Goal: Download file/media

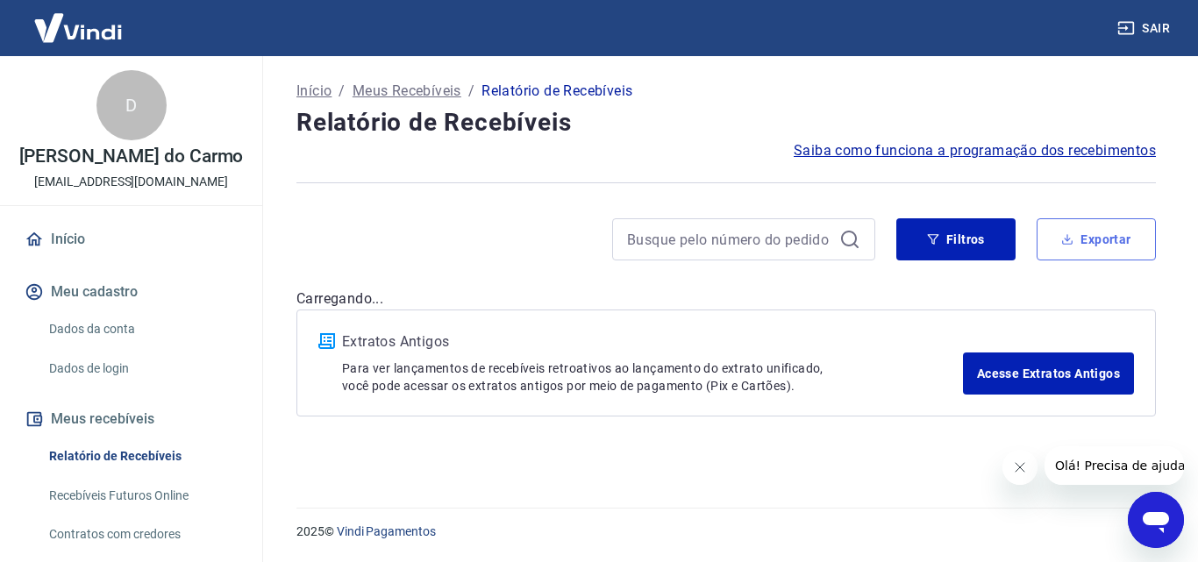
click at [1109, 243] on button "Exportar" at bounding box center [1096, 239] width 119 height 42
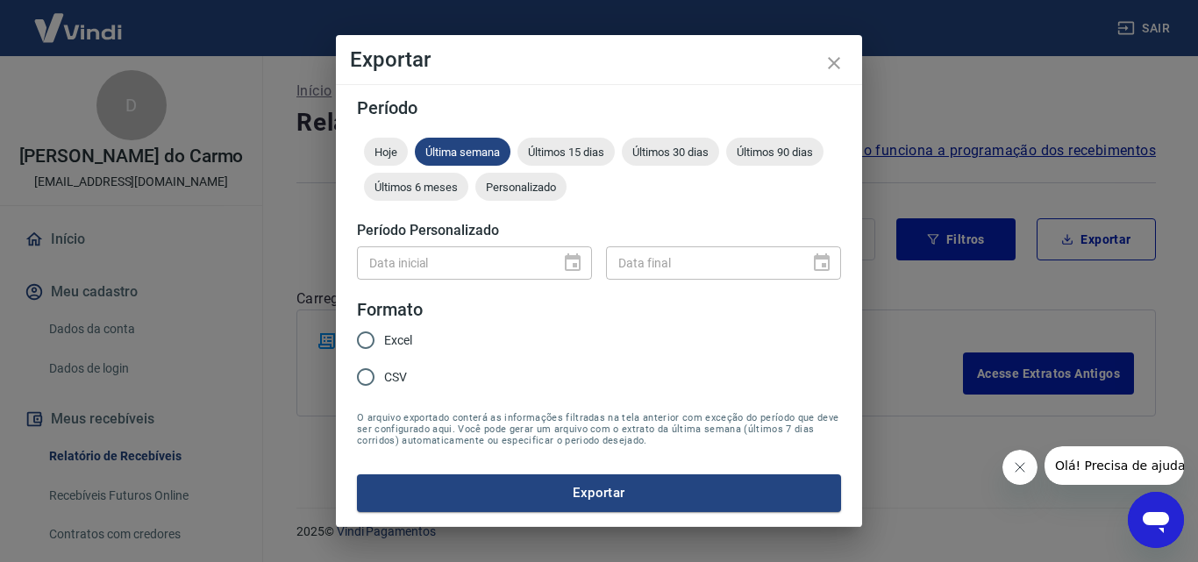
click at [581, 263] on div "Data inicial" at bounding box center [474, 262] width 235 height 32
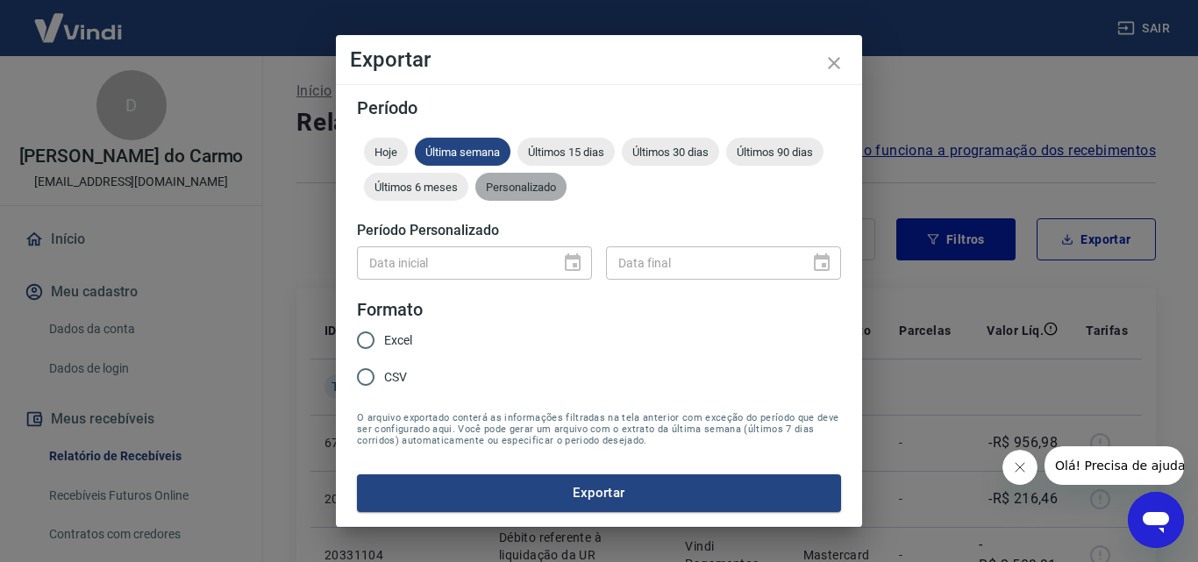
click at [517, 196] on div "Personalizado" at bounding box center [520, 187] width 91 height 28
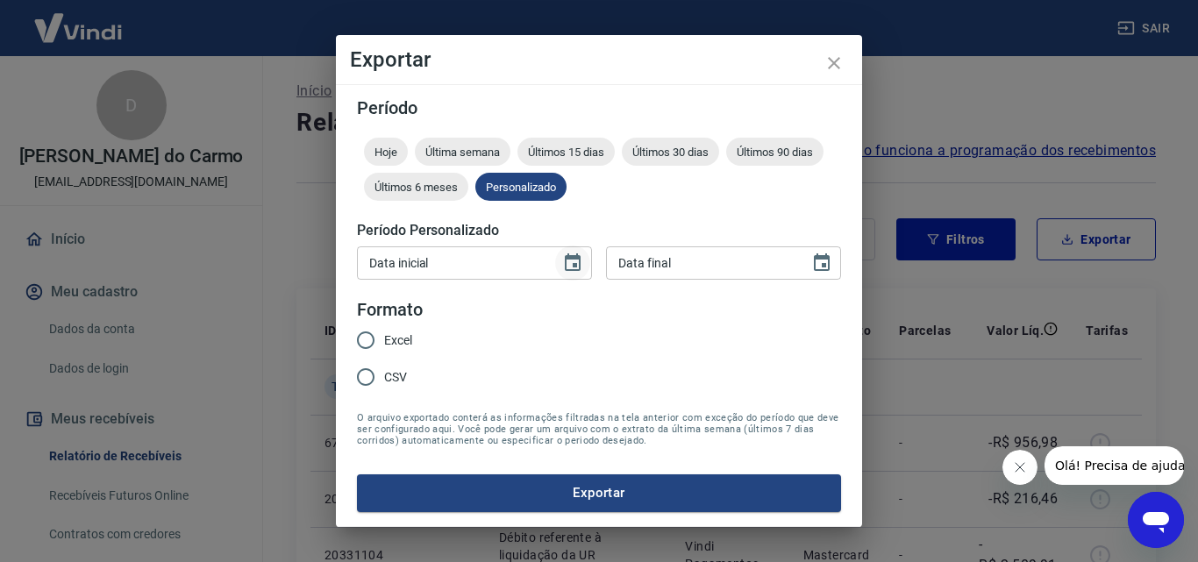
click at [576, 261] on icon "Choose date" at bounding box center [572, 263] width 21 height 21
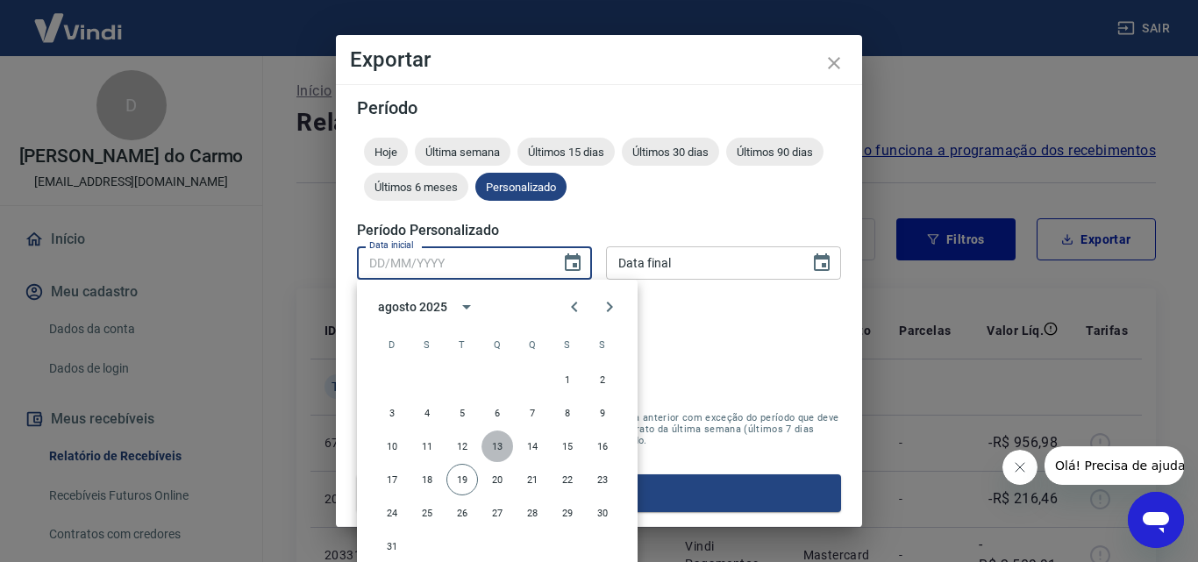
click at [497, 453] on button "13" at bounding box center [497, 447] width 32 height 32
type input "[DATE]"
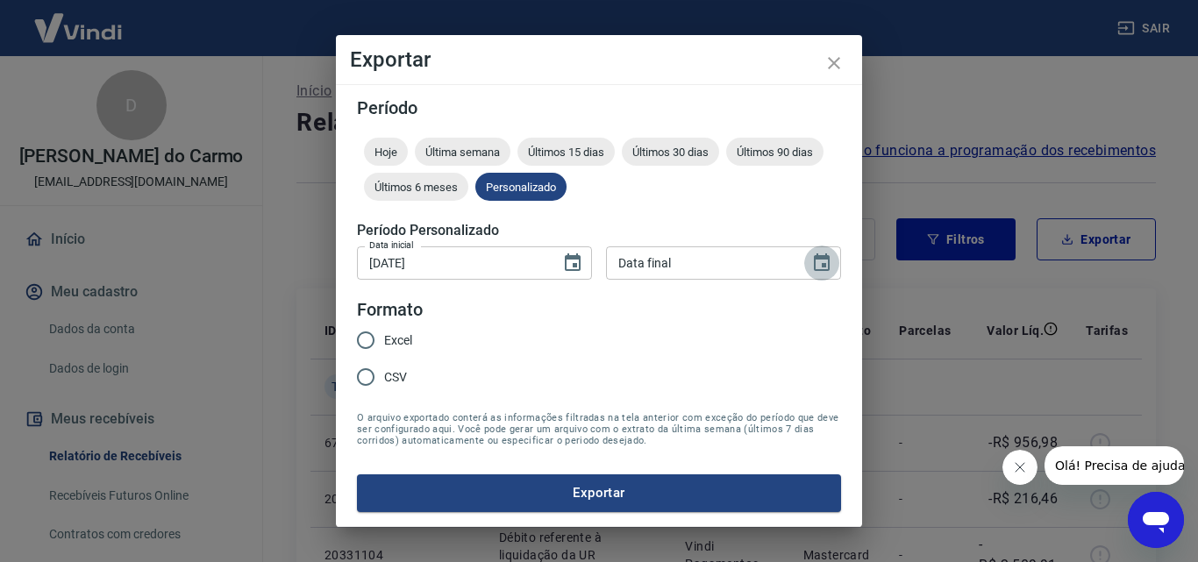
click at [828, 266] on icon "Choose date" at bounding box center [822, 262] width 16 height 18
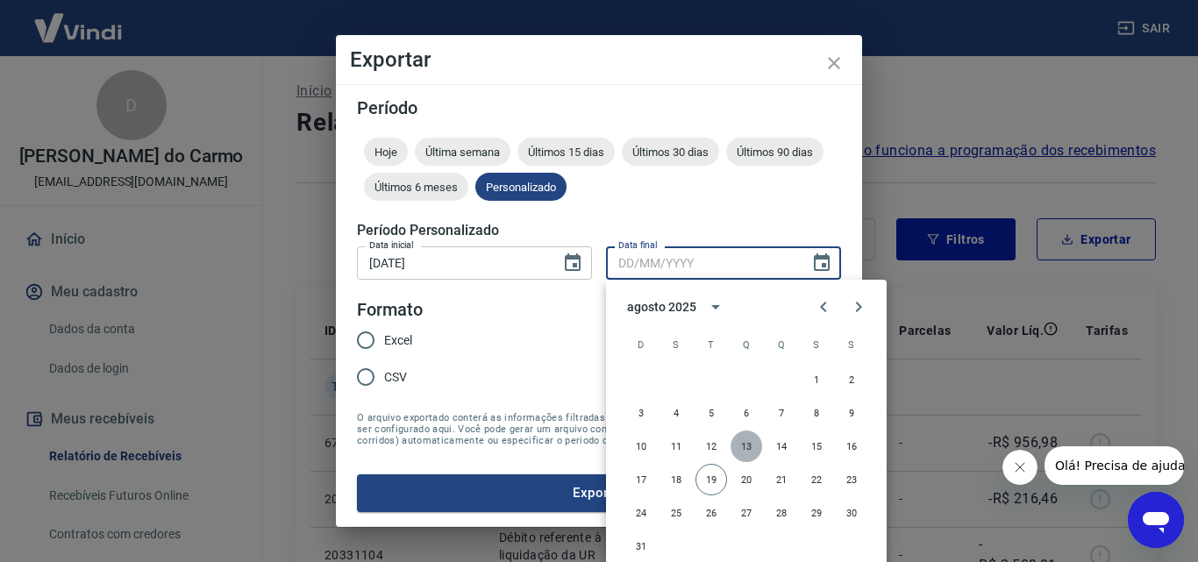
drag, startPoint x: 749, startPoint y: 448, endPoint x: 588, endPoint y: 423, distance: 162.5
click at [748, 448] on button "13" at bounding box center [747, 447] width 32 height 32
type input "[DATE]"
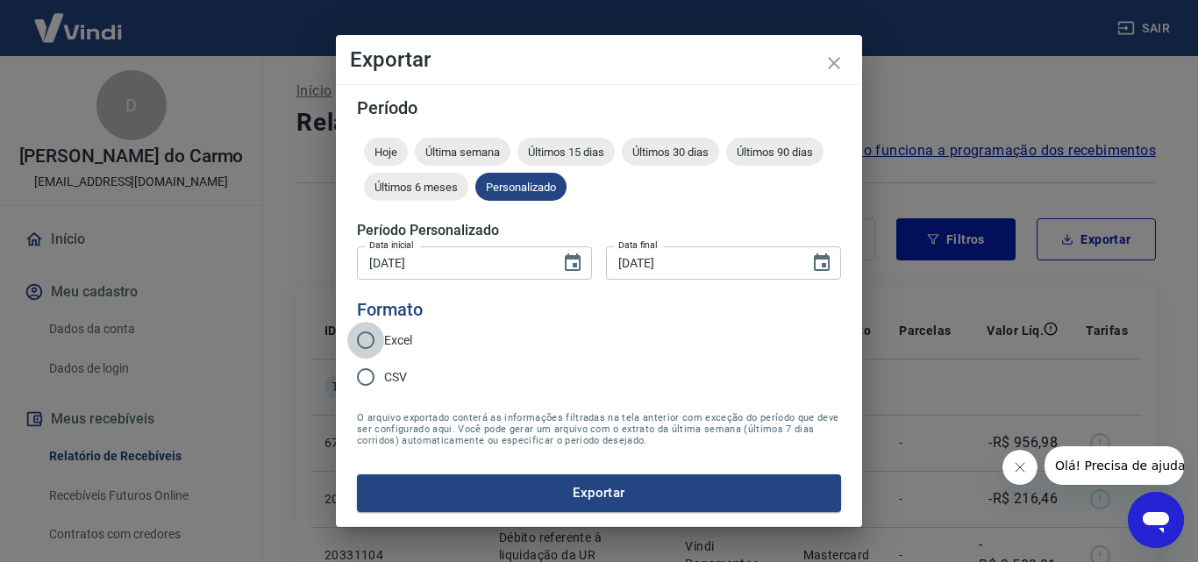
click at [361, 332] on input "Excel" at bounding box center [365, 340] width 37 height 37
radio input "true"
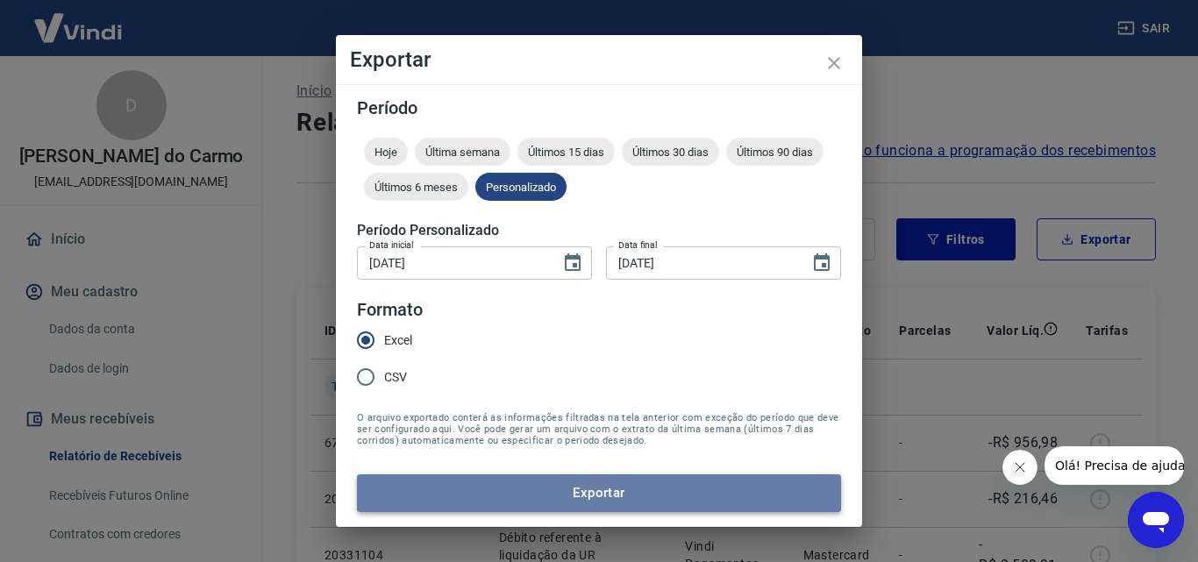
click at [573, 495] on button "Exportar" at bounding box center [599, 492] width 484 height 37
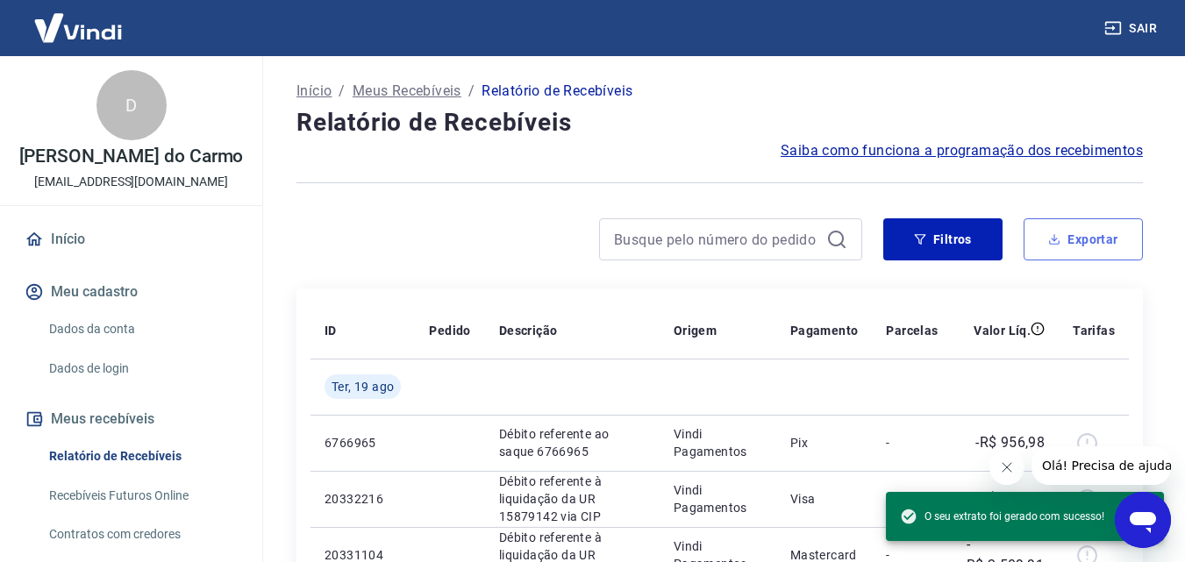
click at [1073, 229] on button "Exportar" at bounding box center [1082, 239] width 119 height 42
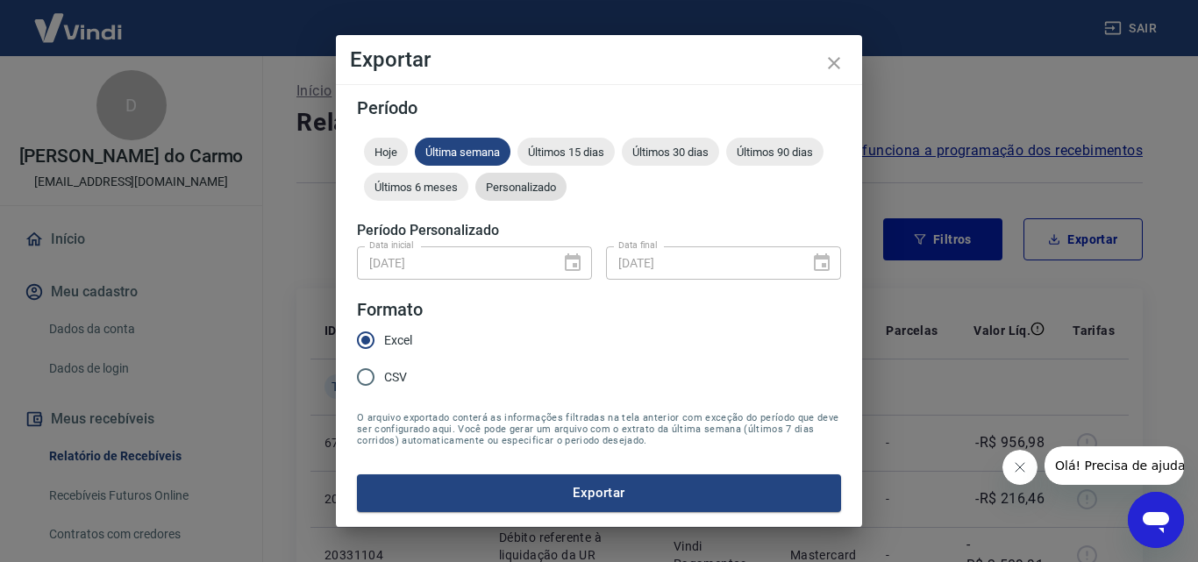
click at [542, 179] on div "Personalizado" at bounding box center [520, 187] width 91 height 28
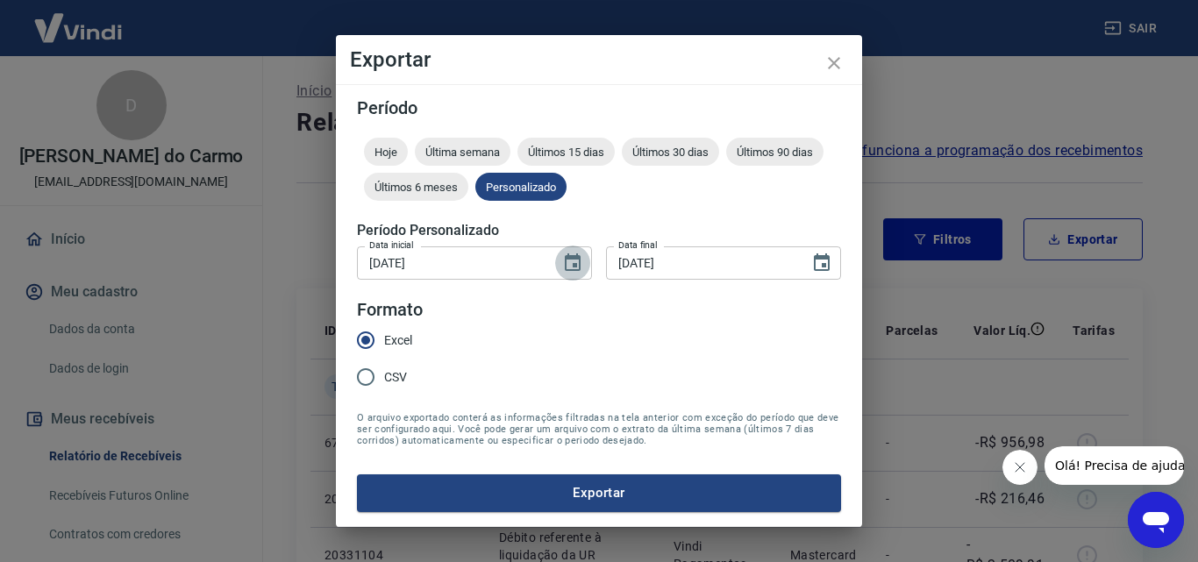
click at [570, 274] on button "Choose date, selected date is 13 de ago de 2025" at bounding box center [572, 263] width 35 height 35
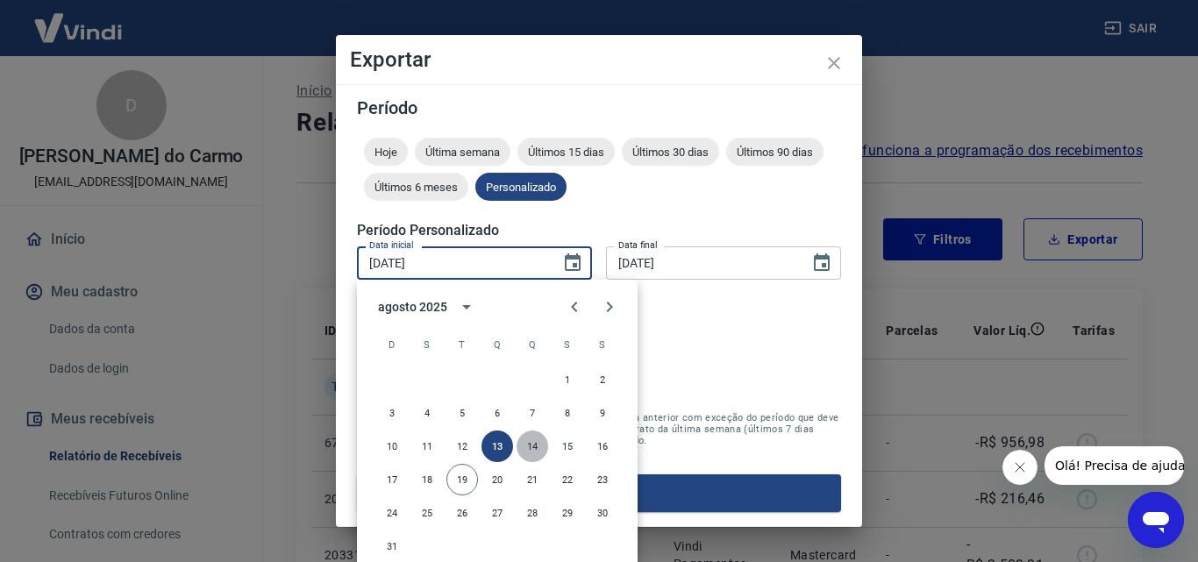
click at [539, 444] on button "14" at bounding box center [533, 447] width 32 height 32
type input "[DATE]"
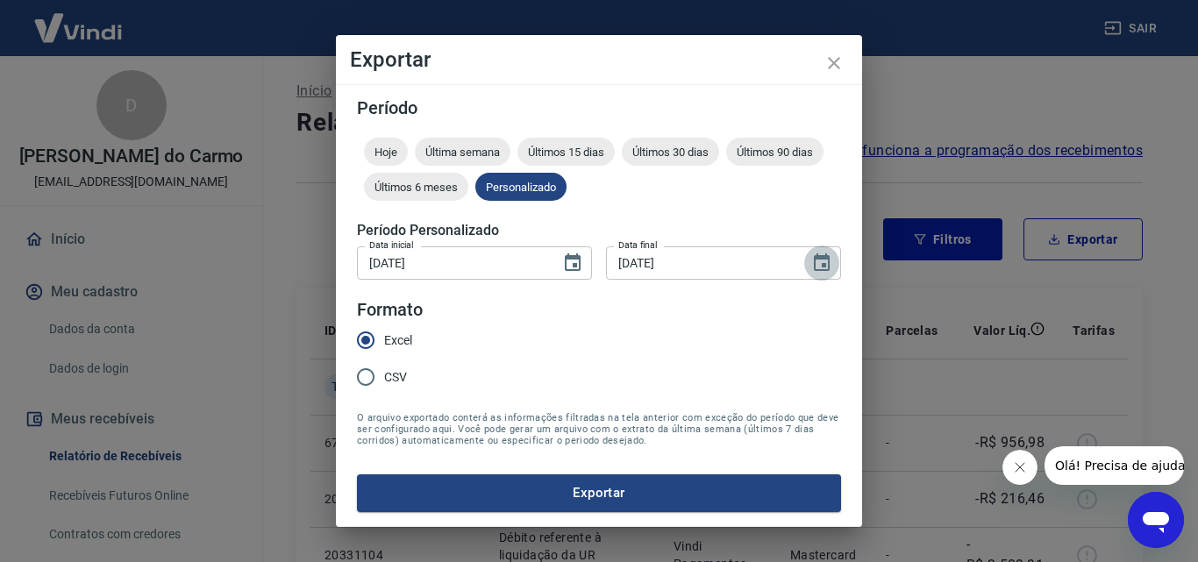
click at [821, 262] on icon "Choose date, selected date is 13 de ago de 2025" at bounding box center [821, 263] width 21 height 21
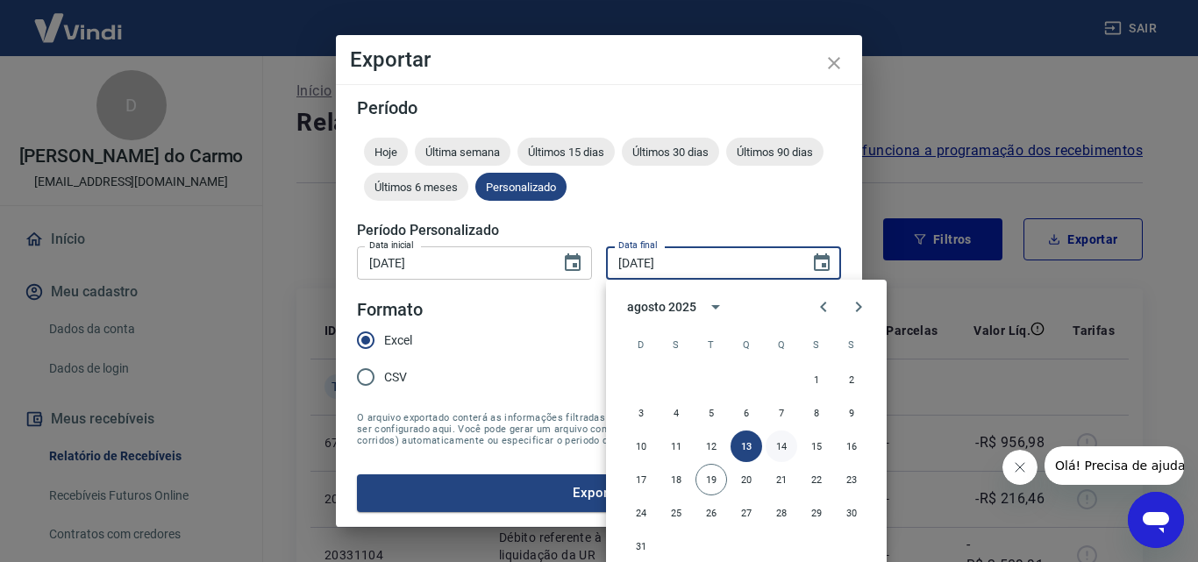
click at [782, 446] on button "14" at bounding box center [782, 447] width 32 height 32
type input "[DATE]"
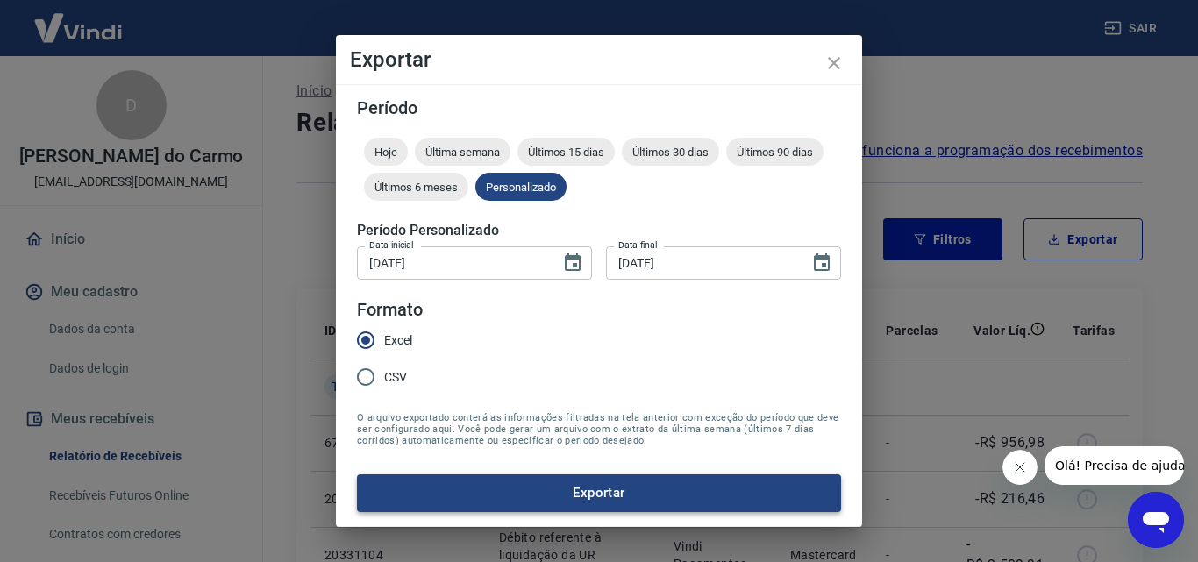
click at [567, 489] on button "Exportar" at bounding box center [599, 492] width 484 height 37
